Goal: Entertainment & Leisure: Consume media (video, audio)

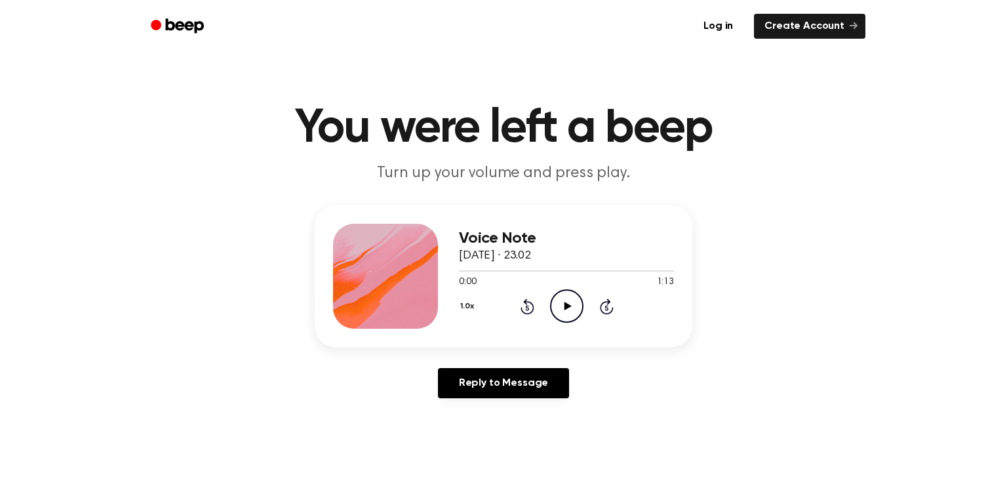
click at [567, 311] on icon "Play Audio" at bounding box center [566, 305] width 33 height 33
click at [558, 307] on icon "Play Audio" at bounding box center [566, 305] width 33 height 33
click at [557, 308] on icon "Play Audio" at bounding box center [566, 305] width 33 height 33
click at [565, 298] on icon "Pause Audio" at bounding box center [566, 305] width 33 height 33
drag, startPoint x: 512, startPoint y: 269, endPoint x: 384, endPoint y: 284, distance: 128.8
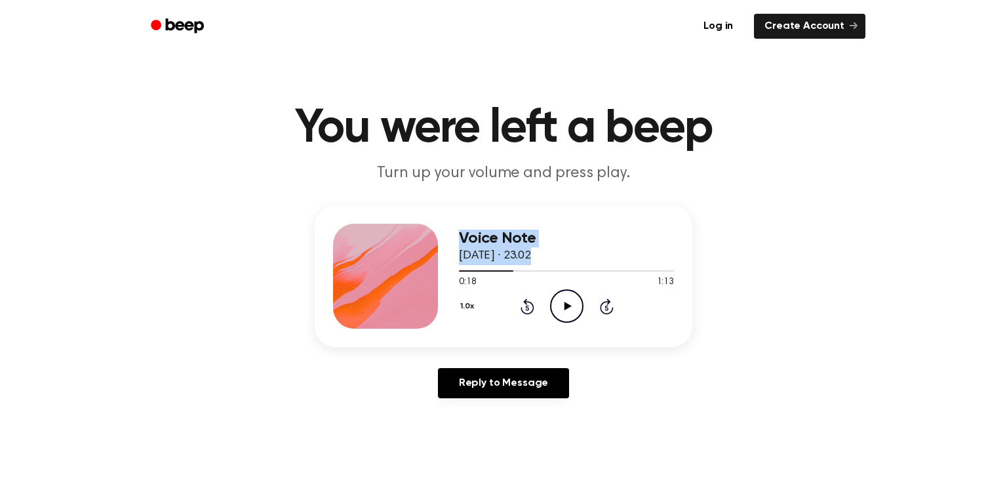
click at [384, 284] on div "Voice Note 14 September 2025 · 23.02 0:18 1:13 Your browser does not support th…" at bounding box center [504, 276] width 378 height 142
drag, startPoint x: 519, startPoint y: 264, endPoint x: 507, endPoint y: 275, distance: 17.2
click at [518, 264] on div "Voice Note 14 September 2025 · 23.02" at bounding box center [566, 247] width 215 height 35
drag, startPoint x: 507, startPoint y: 266, endPoint x: 517, endPoint y: 269, distance: 10.8
click at [507, 267] on span at bounding box center [508, 271] width 10 height 10
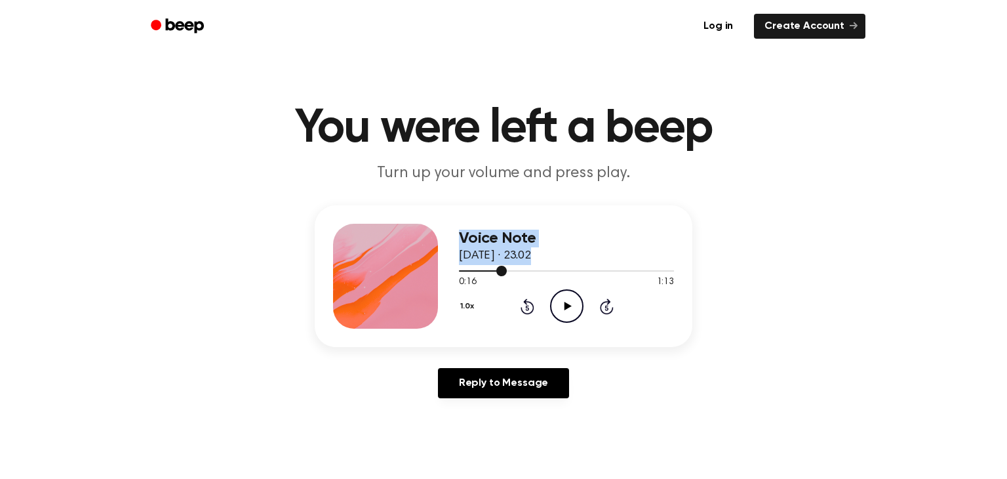
click at [546, 271] on div at bounding box center [566, 270] width 215 height 1
click at [456, 272] on div "Voice Note 14 September 2025 · 23.02 0:29 1:13 Your browser does not support th…" at bounding box center [504, 276] width 378 height 142
click at [464, 271] on div at bounding box center [502, 270] width 87 height 1
click at [460, 273] on span at bounding box center [458, 271] width 10 height 10
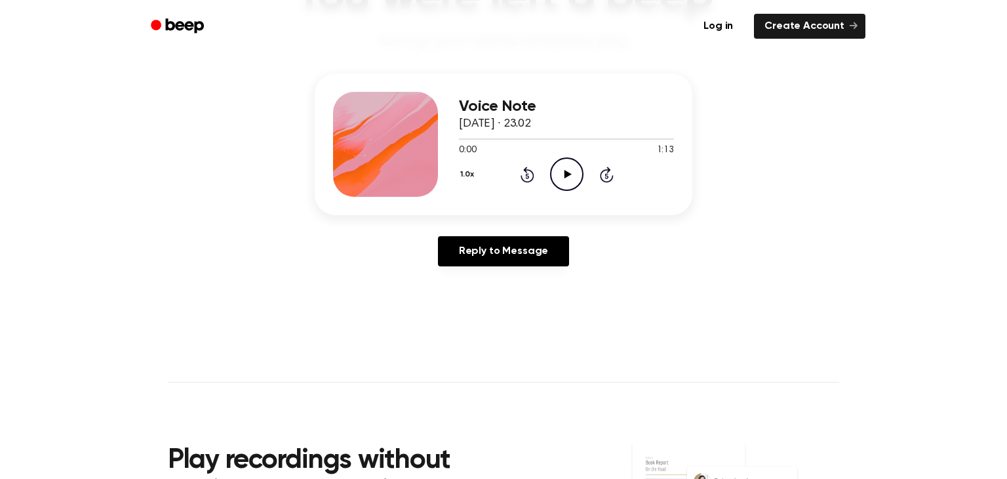
scroll to position [108, 0]
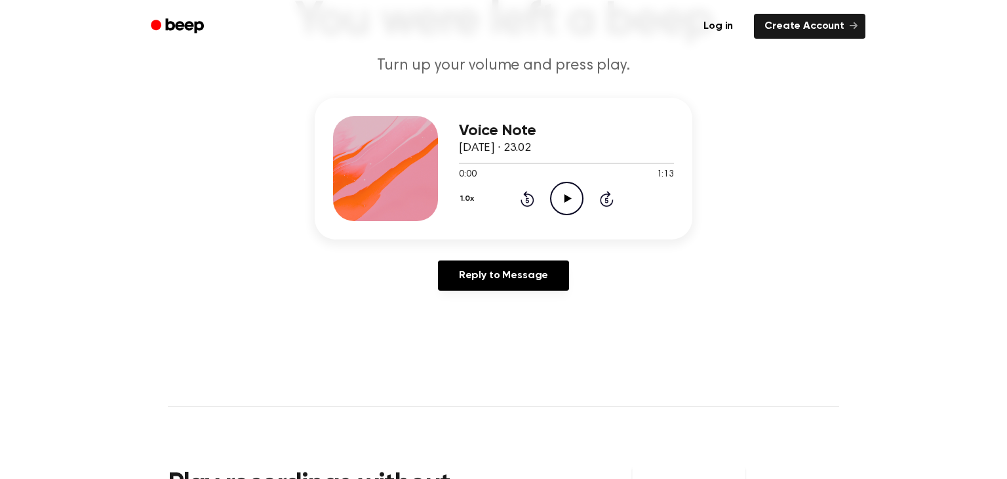
click at [563, 195] on icon "Play Audio" at bounding box center [566, 198] width 33 height 33
drag, startPoint x: 576, startPoint y: 201, endPoint x: 579, endPoint y: 180, distance: 21.8
click at [583, 184] on div "1.0x Rewind 5 seconds Play Audio Skip 5 seconds" at bounding box center [566, 198] width 215 height 33
click at [559, 209] on icon "Play Audio" at bounding box center [566, 198] width 33 height 33
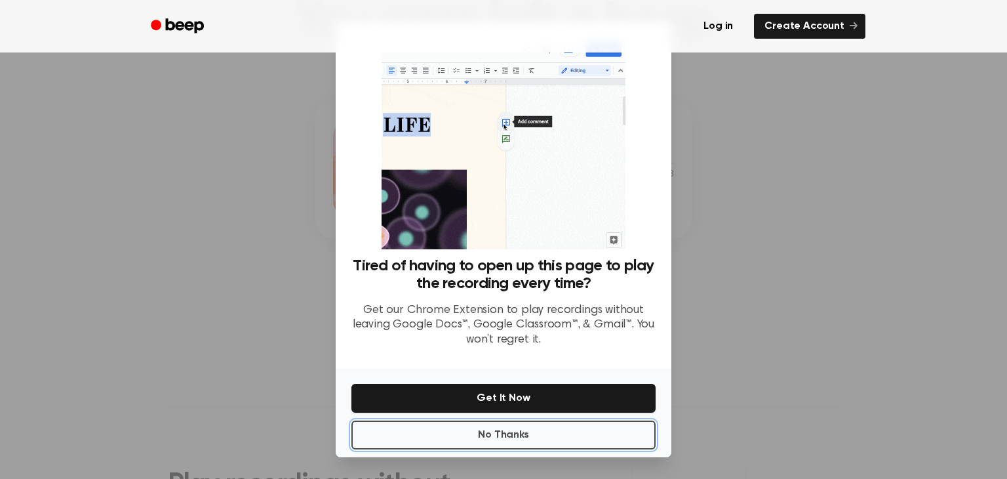
click at [559, 437] on button "No Thanks" at bounding box center [504, 434] width 304 height 29
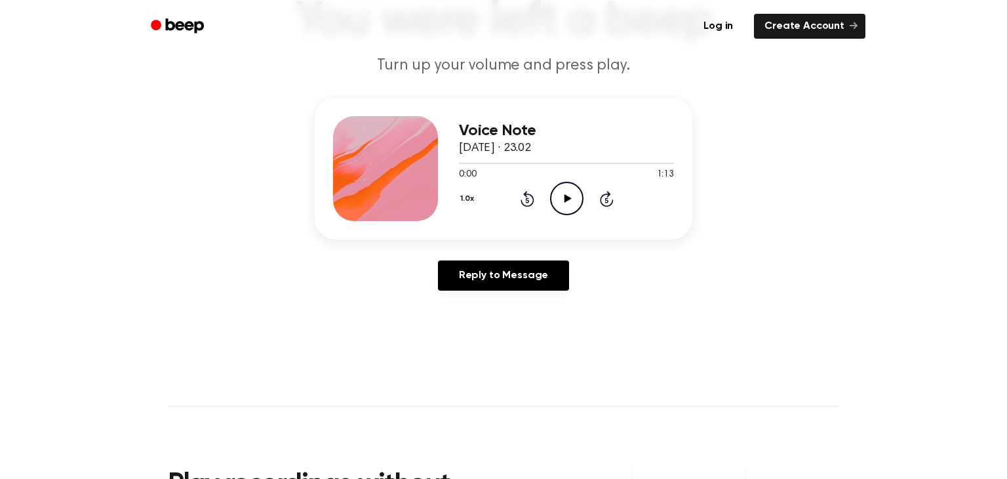
click at [573, 204] on icon "Play Audio" at bounding box center [566, 198] width 33 height 33
click at [564, 199] on icon at bounding box center [567, 198] width 6 height 9
click at [554, 207] on icon "Play Audio" at bounding box center [566, 198] width 33 height 33
click at [569, 192] on icon "Pause Audio" at bounding box center [566, 198] width 33 height 33
click at [567, 197] on icon at bounding box center [567, 198] width 7 height 9
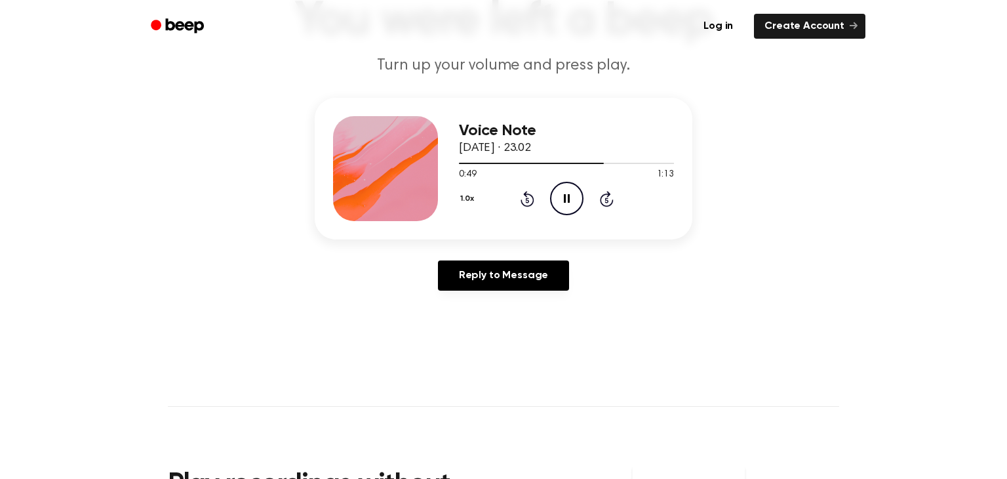
click at [573, 212] on icon "Pause Audio" at bounding box center [566, 198] width 33 height 33
click at [563, 216] on div "Voice Note [DATE] · 23.02 0:49 1:13 Your browser does not support the [object O…" at bounding box center [566, 168] width 215 height 105
click at [560, 201] on icon "Play Audio" at bounding box center [566, 198] width 33 height 33
drag, startPoint x: 571, startPoint y: 198, endPoint x: 485, endPoint y: 75, distance: 149.4
click at [570, 194] on icon "Pause Audio" at bounding box center [566, 198] width 33 height 33
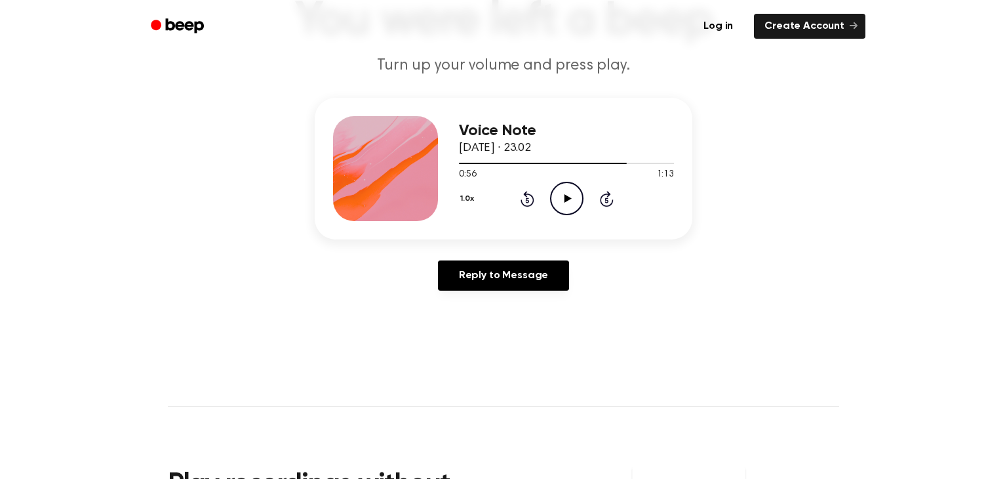
click at [564, 212] on icon "Play Audio" at bounding box center [566, 198] width 33 height 33
drag, startPoint x: 574, startPoint y: 205, endPoint x: 475, endPoint y: 104, distance: 141.4
click at [574, 206] on icon "Pause Audio" at bounding box center [566, 198] width 33 height 33
click at [573, 209] on icon "Play Audio" at bounding box center [566, 198] width 33 height 33
drag, startPoint x: 628, startPoint y: 160, endPoint x: 616, endPoint y: 161, distance: 11.9
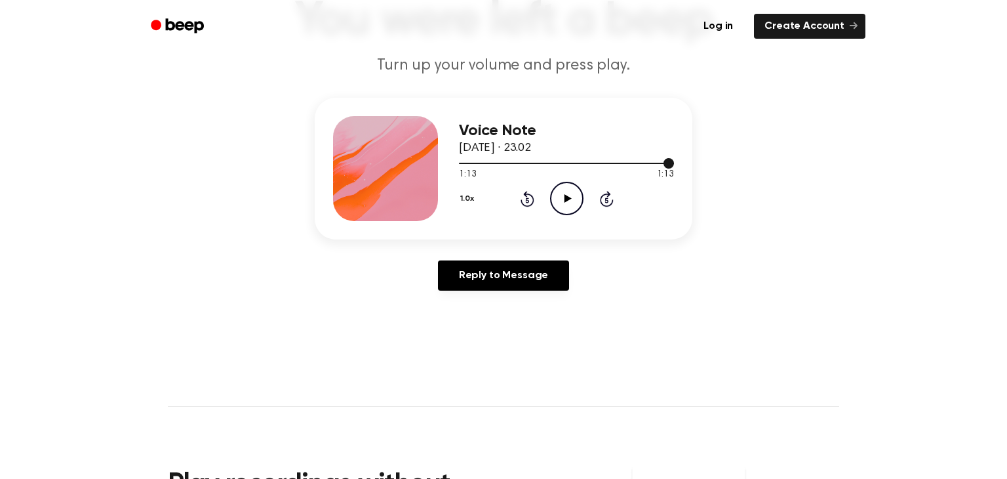
click at [616, 160] on div at bounding box center [566, 162] width 215 height 10
click at [626, 167] on div at bounding box center [566, 162] width 215 height 10
click at [583, 199] on div "1.0x Rewind 5 seconds Play Audio Skip 5 seconds" at bounding box center [566, 198] width 215 height 33
click at [569, 191] on icon "Play Audio" at bounding box center [566, 198] width 33 height 33
drag, startPoint x: 505, startPoint y: 163, endPoint x: 374, endPoint y: 169, distance: 130.6
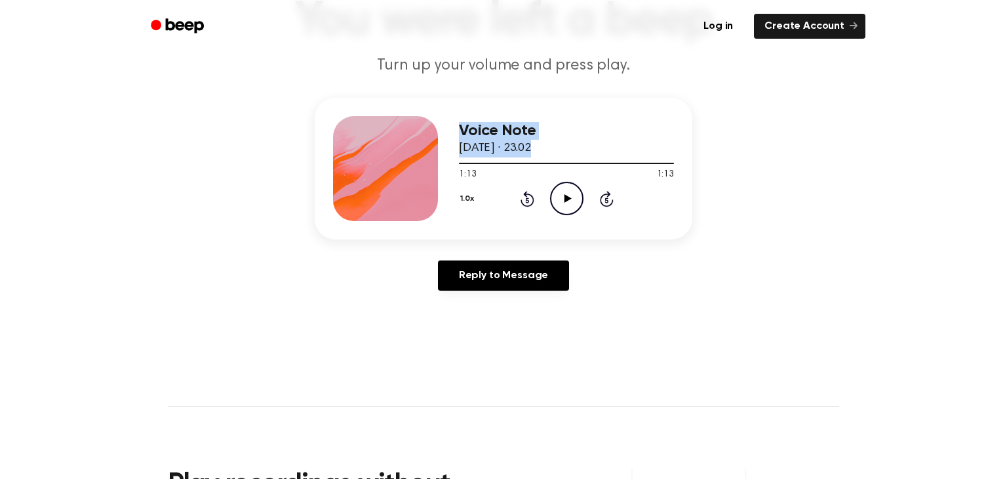
click at [374, 169] on div "Voice Note [DATE] · 23.02 1:13 1:13 Your browser does not support the [object O…" at bounding box center [504, 169] width 378 height 142
click at [618, 158] on div at bounding box center [566, 162] width 215 height 10
click at [462, 163] on div at bounding box center [538, 163] width 159 height 1
click at [565, 206] on icon "Play Audio" at bounding box center [566, 198] width 33 height 33
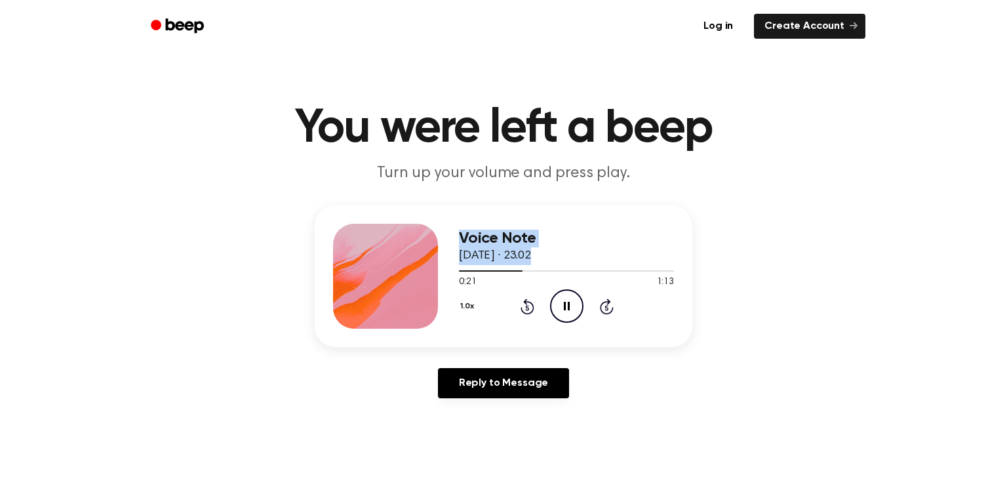
drag, startPoint x: 519, startPoint y: 268, endPoint x: 320, endPoint y: 269, distance: 198.7
click at [319, 272] on div "Voice Note [DATE] · 23.02 0:21 1:13 Your browser does not support the [object O…" at bounding box center [504, 276] width 378 height 142
click at [483, 289] on div "0:23 1:13" at bounding box center [566, 282] width 215 height 14
click at [459, 273] on div at bounding box center [566, 270] width 215 height 10
click at [563, 301] on icon "Pause Audio" at bounding box center [566, 305] width 33 height 33
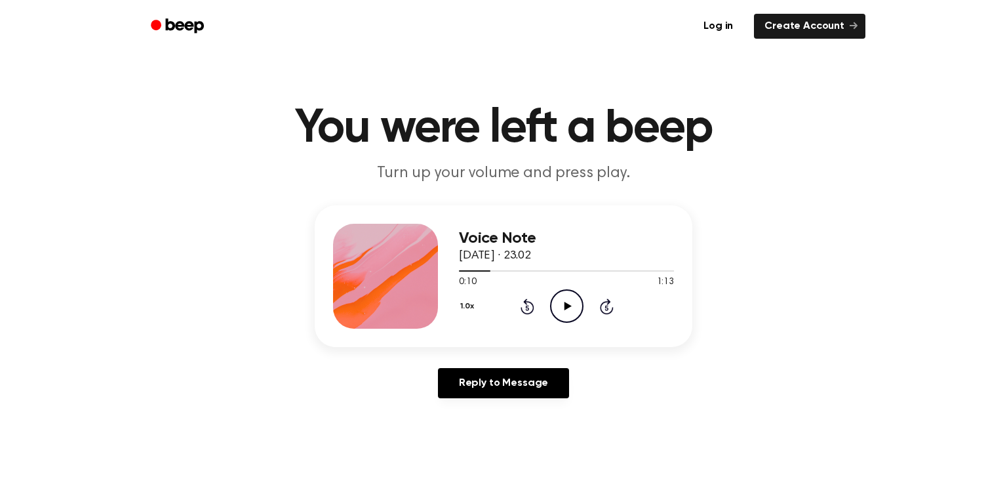
click at [574, 302] on icon "Play Audio" at bounding box center [566, 305] width 33 height 33
click at [592, 273] on div at bounding box center [566, 270] width 215 height 10
drag, startPoint x: 605, startPoint y: 267, endPoint x: 637, endPoint y: 285, distance: 37.3
click at [610, 269] on div at bounding box center [566, 270] width 215 height 10
click at [561, 308] on icon "Pause Audio" at bounding box center [566, 305] width 33 height 33
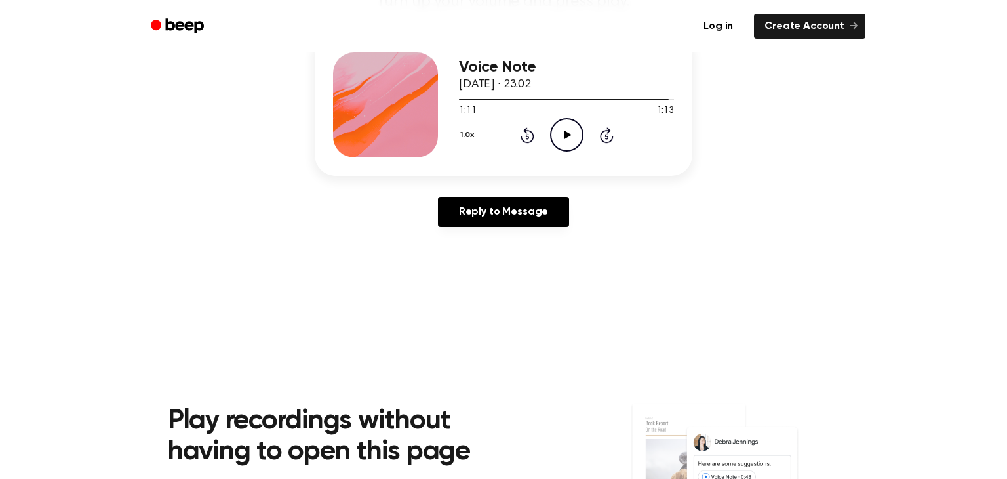
scroll to position [147, 0]
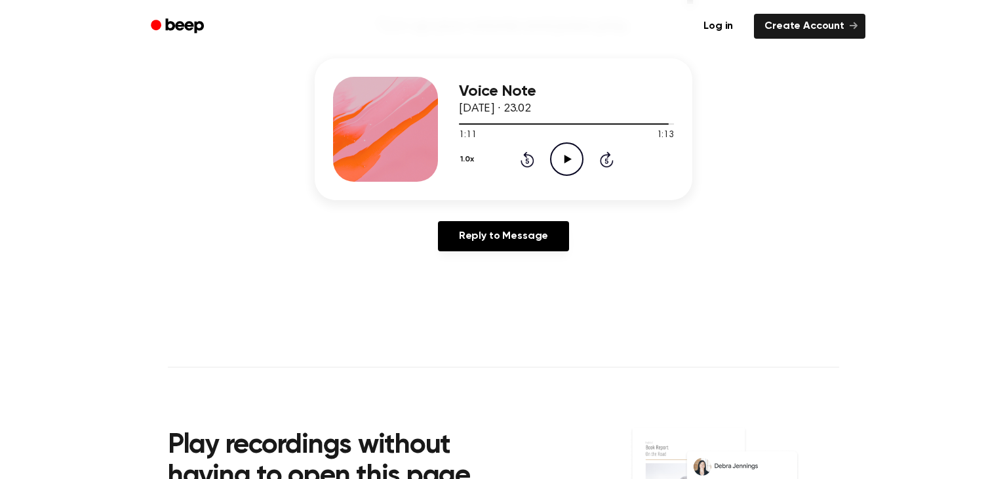
click at [630, 326] on main "You were left a beep Turn up your volume and press play. Voice Note [DATE] · 23…" at bounding box center [503, 257] width 1007 height 809
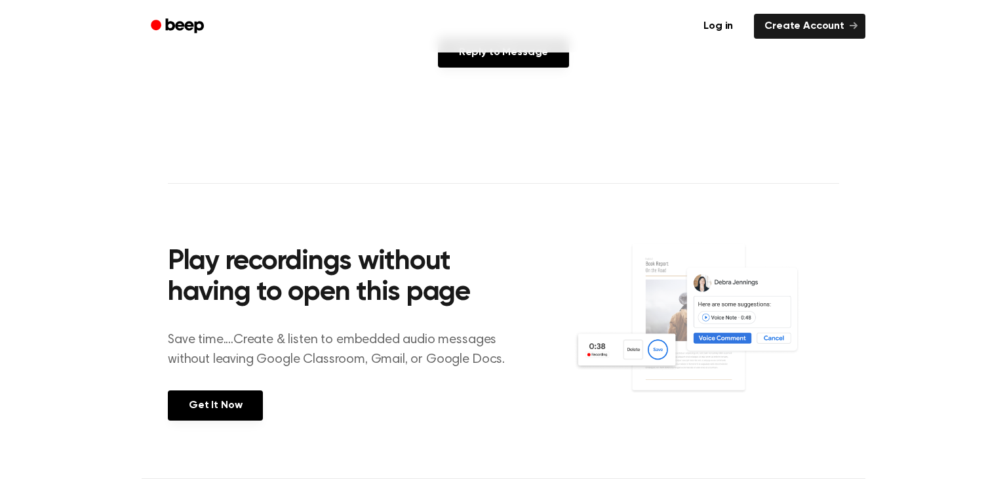
scroll to position [254, 0]
